Goal: Task Accomplishment & Management: Complete application form

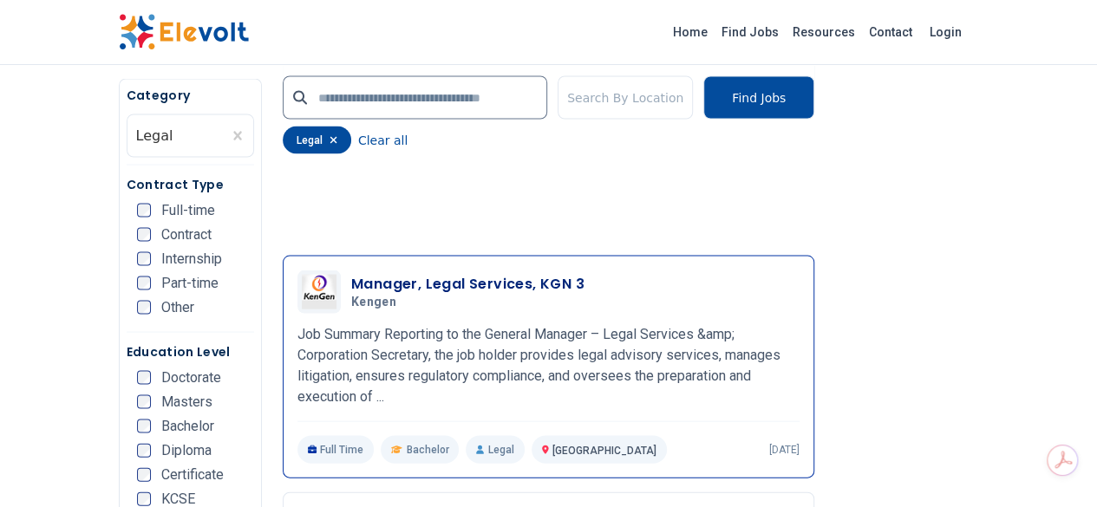
scroll to position [1652, 0]
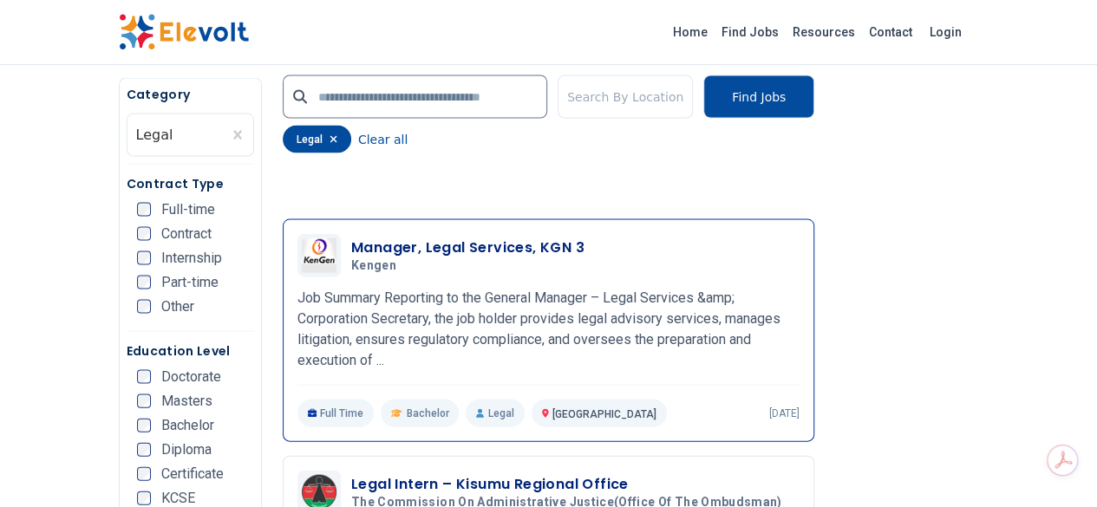
click at [374, 238] on h3 "Manager, Legal Services, KGN 3" at bounding box center [467, 248] width 233 height 21
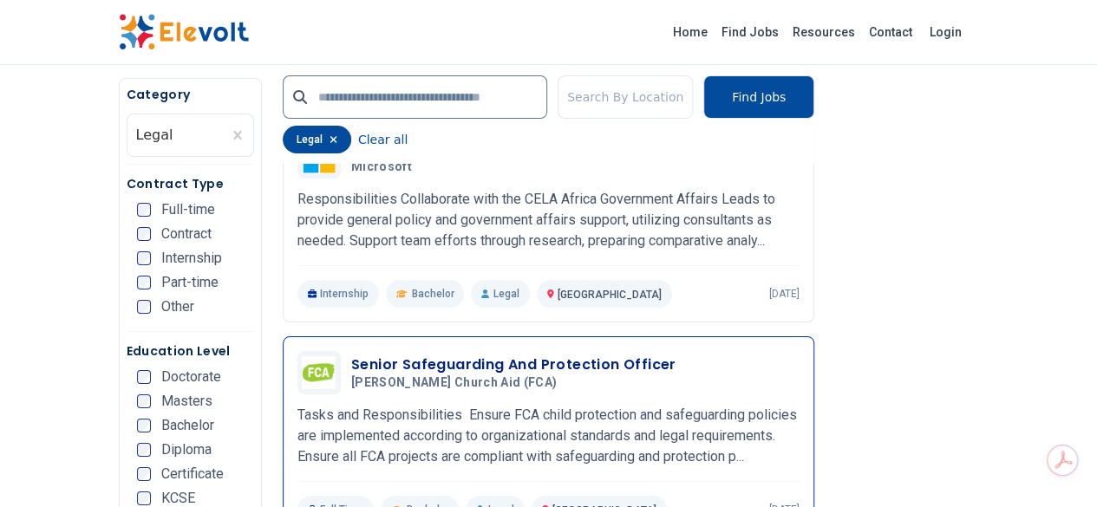
scroll to position [3127, 0]
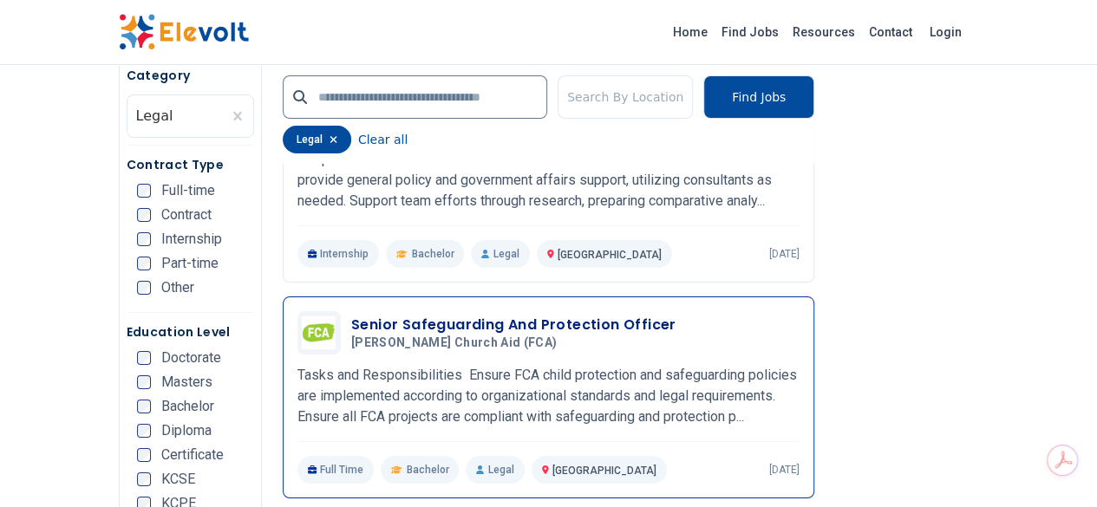
click at [441, 315] on h3 "Senior Safeguarding And Protection Officer" at bounding box center [513, 325] width 325 height 21
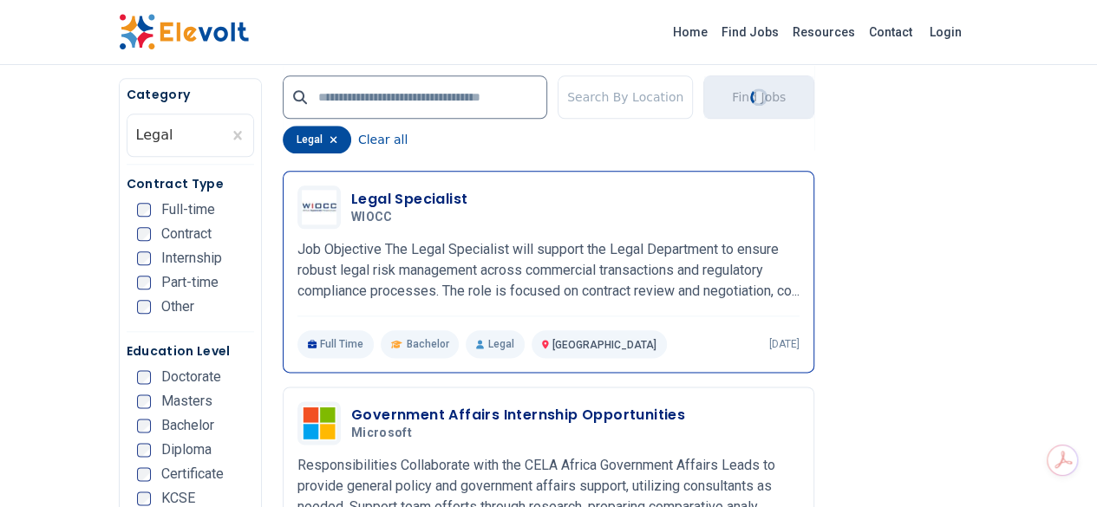
scroll to position [951, 0]
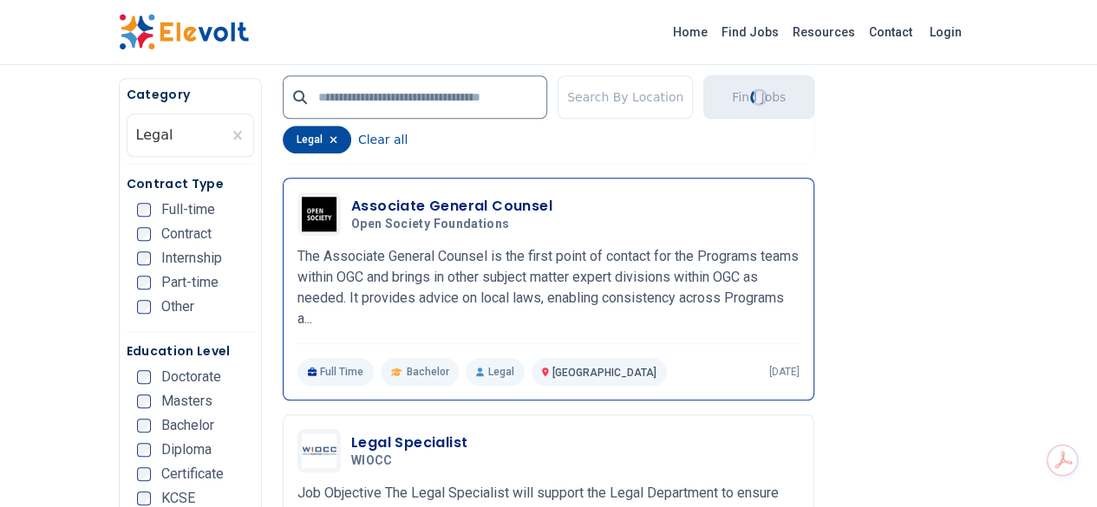
scroll to position [656, 0]
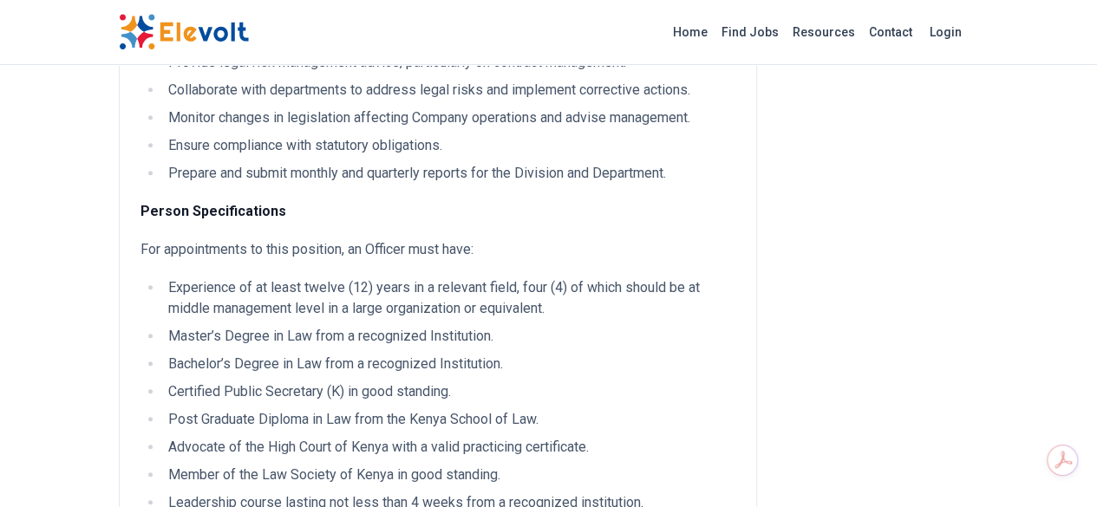
scroll to position [607, 0]
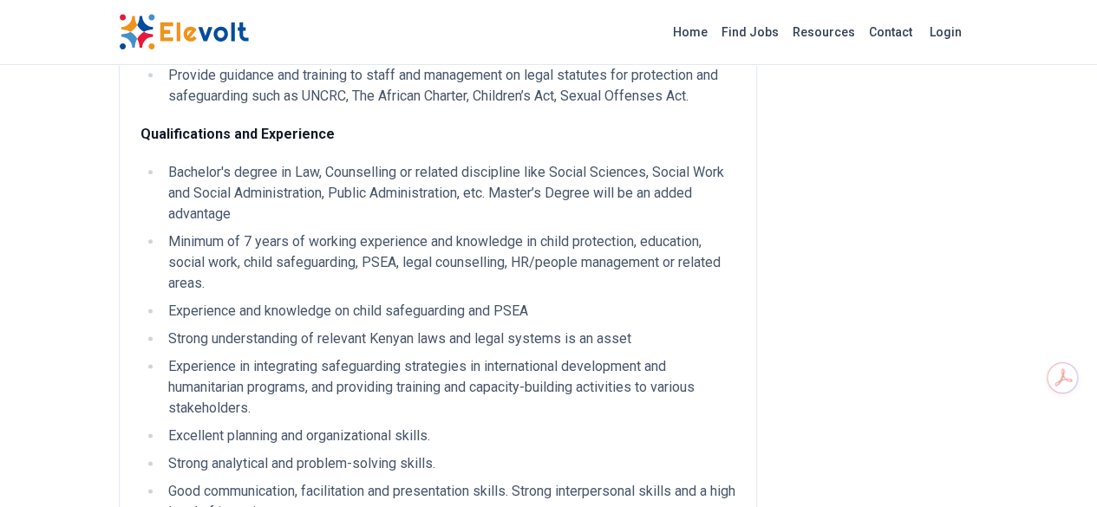
scroll to position [1041, 0]
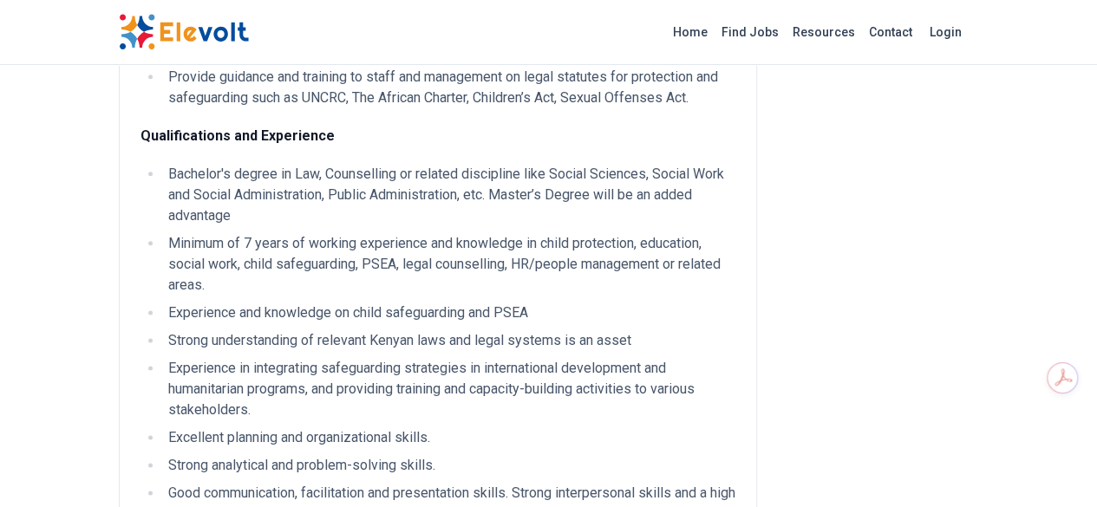
scroll to position [1214, 0]
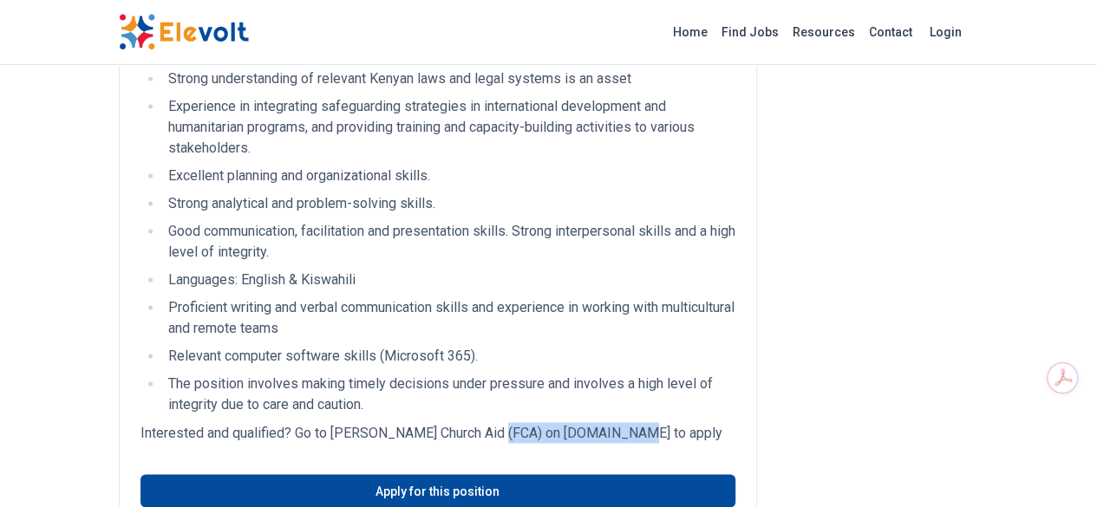
drag, startPoint x: 503, startPoint y: 184, endPoint x: 384, endPoint y: 178, distance: 119.0
click at [384, 422] on p "Interested and qualified? Go to Finn Church Aid (FCA) on fca.rekrytointi.com to…" at bounding box center [437, 432] width 595 height 21
copy p "fca.rekrytointi.com"
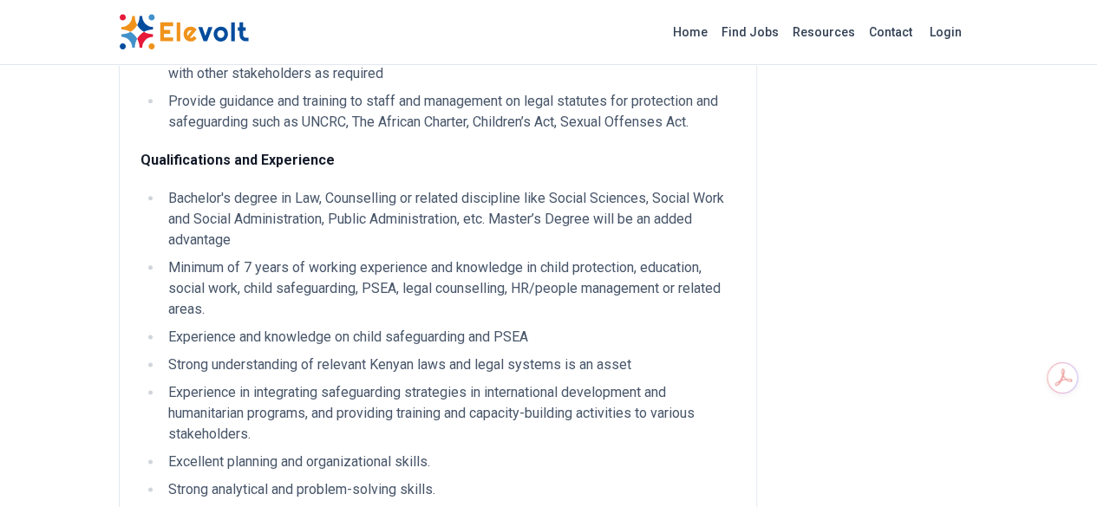
scroll to position [694, 0]
